Goal: Transaction & Acquisition: Purchase product/service

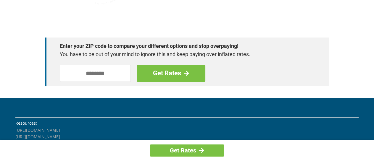
scroll to position [867, 0]
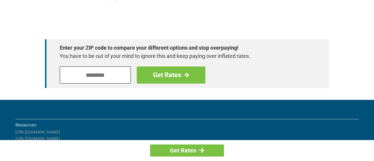
click at [101, 79] on input "tel" at bounding box center [95, 75] width 71 height 17
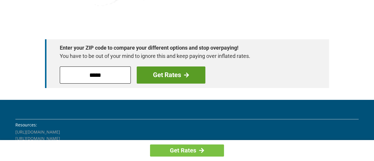
type input "*****"
click at [167, 73] on link "Get Rates" at bounding box center [171, 75] width 69 height 17
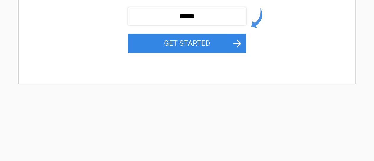
scroll to position [132, 0]
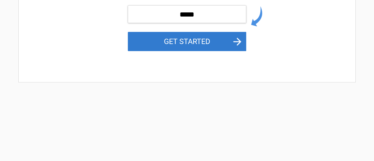
click at [177, 42] on button "GET STARTED" at bounding box center [187, 41] width 118 height 19
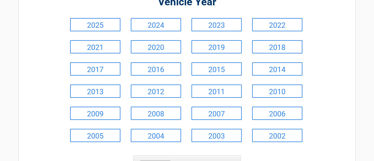
scroll to position [0, 0]
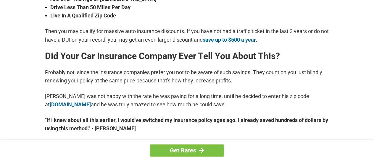
scroll to position [256, 0]
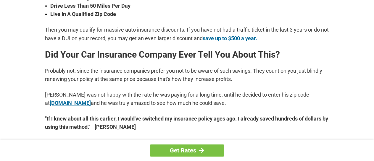
click at [57, 106] on link "[DOMAIN_NAME]" at bounding box center [70, 103] width 41 height 6
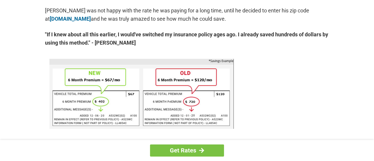
scroll to position [309, 0]
